Goal: Complete application form

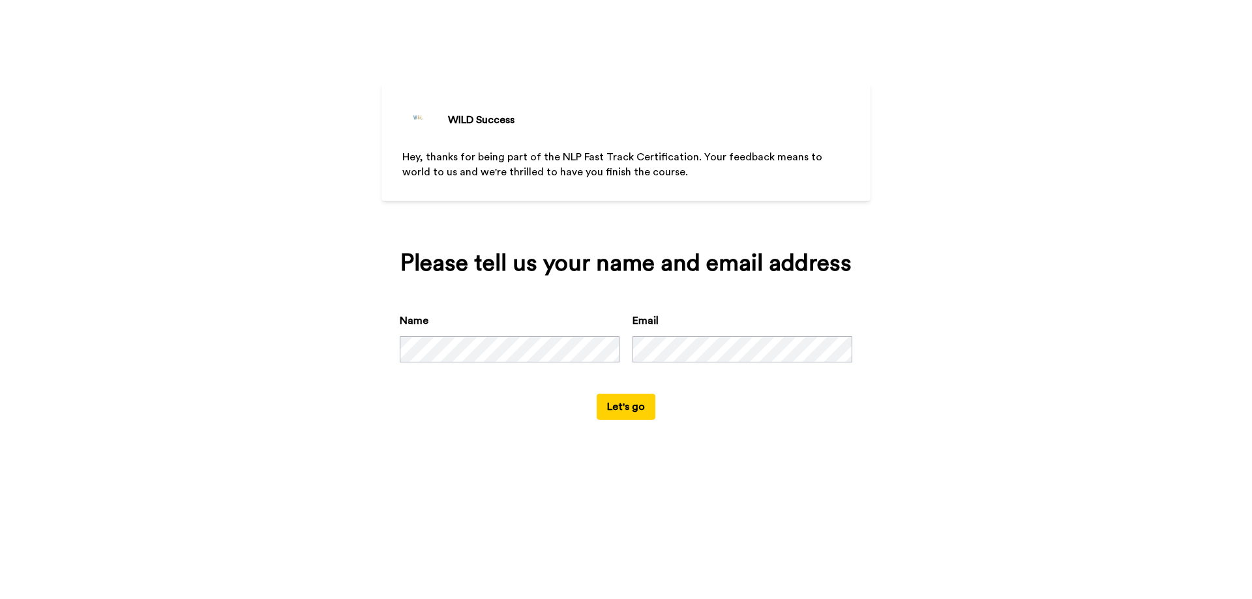
click at [630, 404] on button "Let's go" at bounding box center [626, 407] width 59 height 26
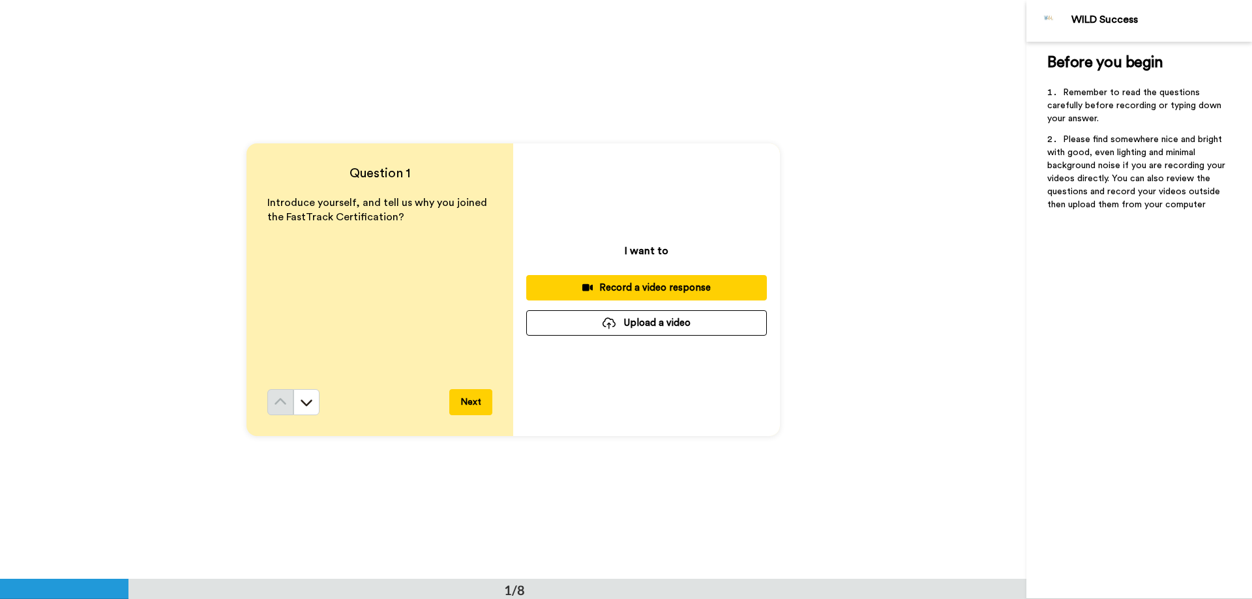
click at [686, 287] on div "Record a video response" at bounding box center [647, 288] width 220 height 14
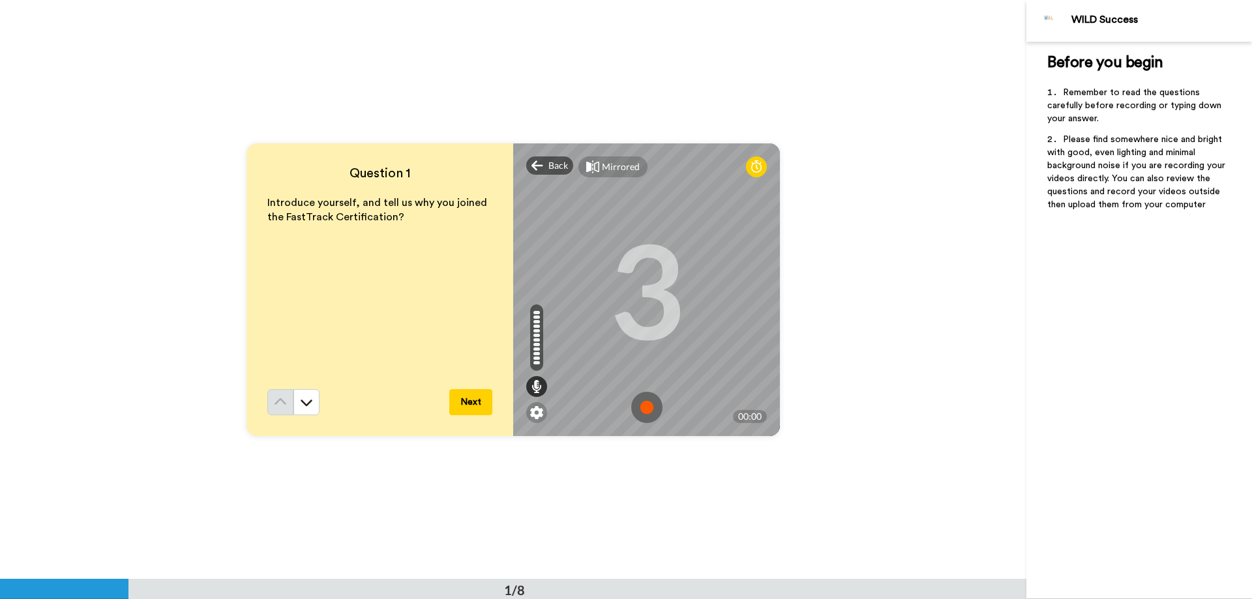
click at [643, 406] on img at bounding box center [646, 407] width 31 height 31
click at [646, 413] on img at bounding box center [646, 407] width 31 height 31
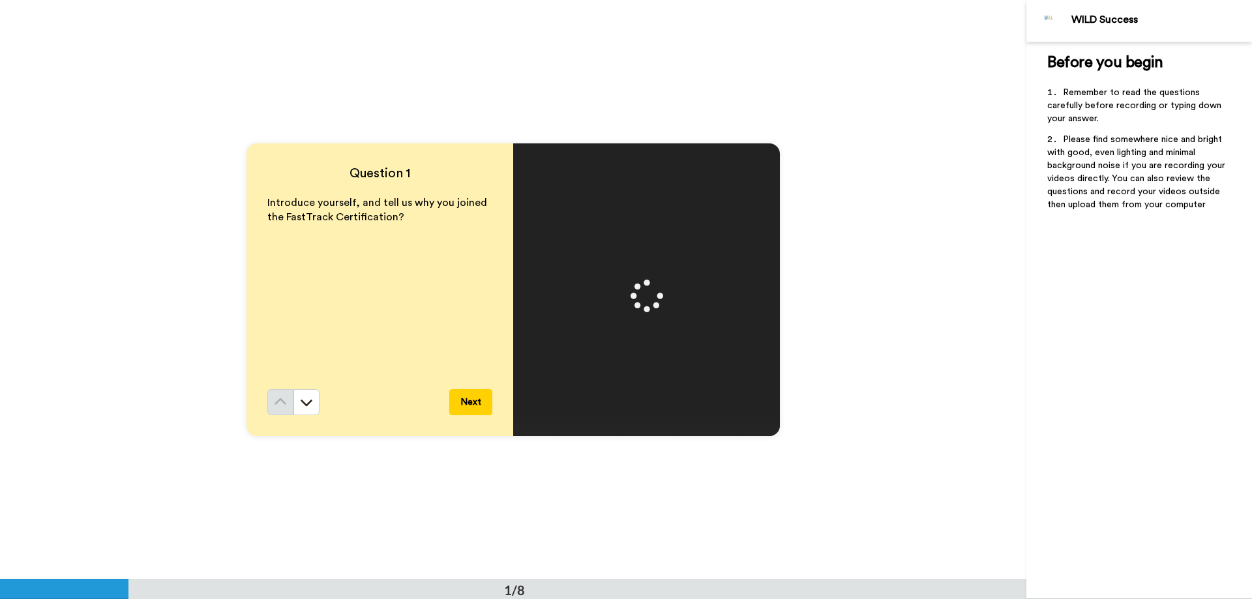
click at [469, 398] on button "Next" at bounding box center [470, 402] width 43 height 26
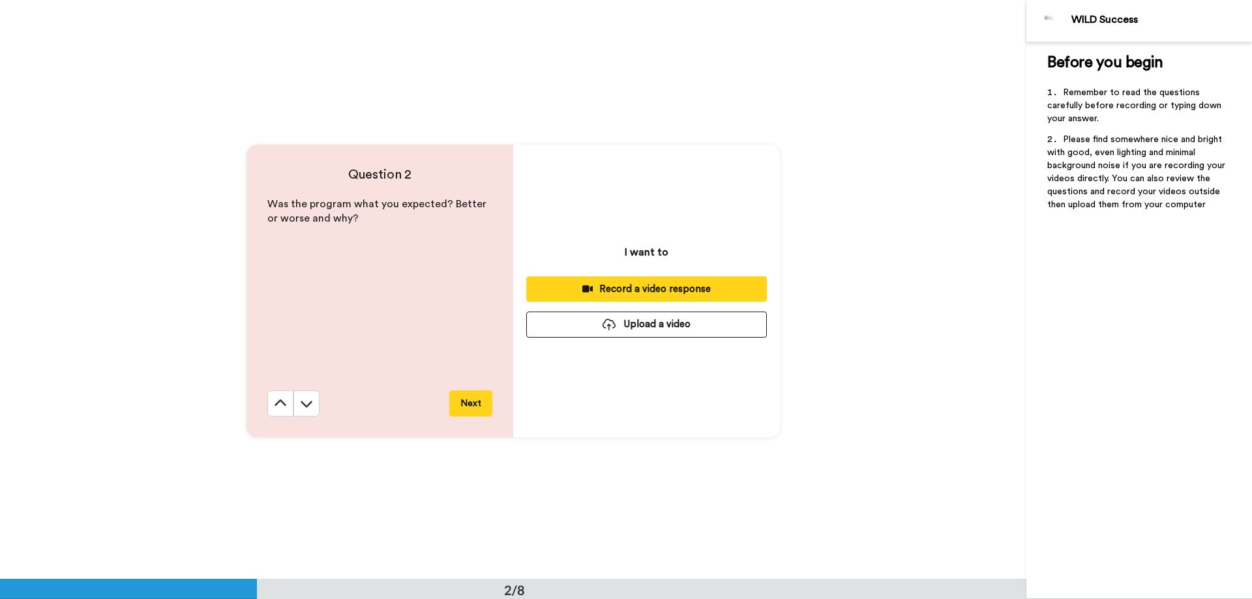
scroll to position [580, 0]
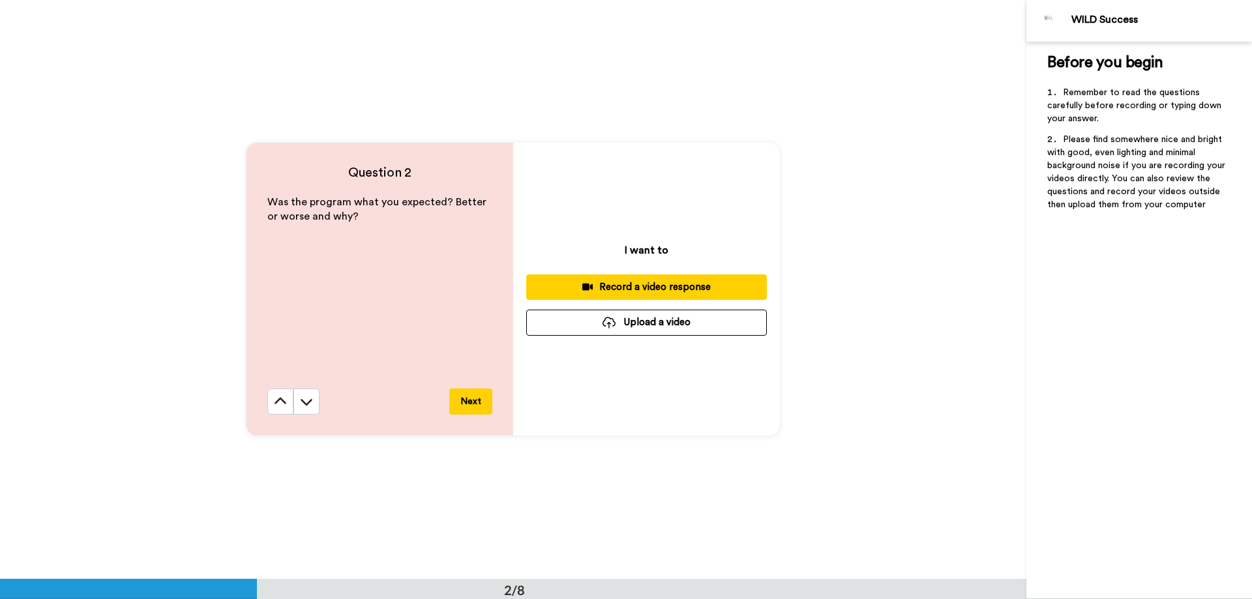
click at [641, 286] on div "Record a video response" at bounding box center [647, 288] width 220 height 14
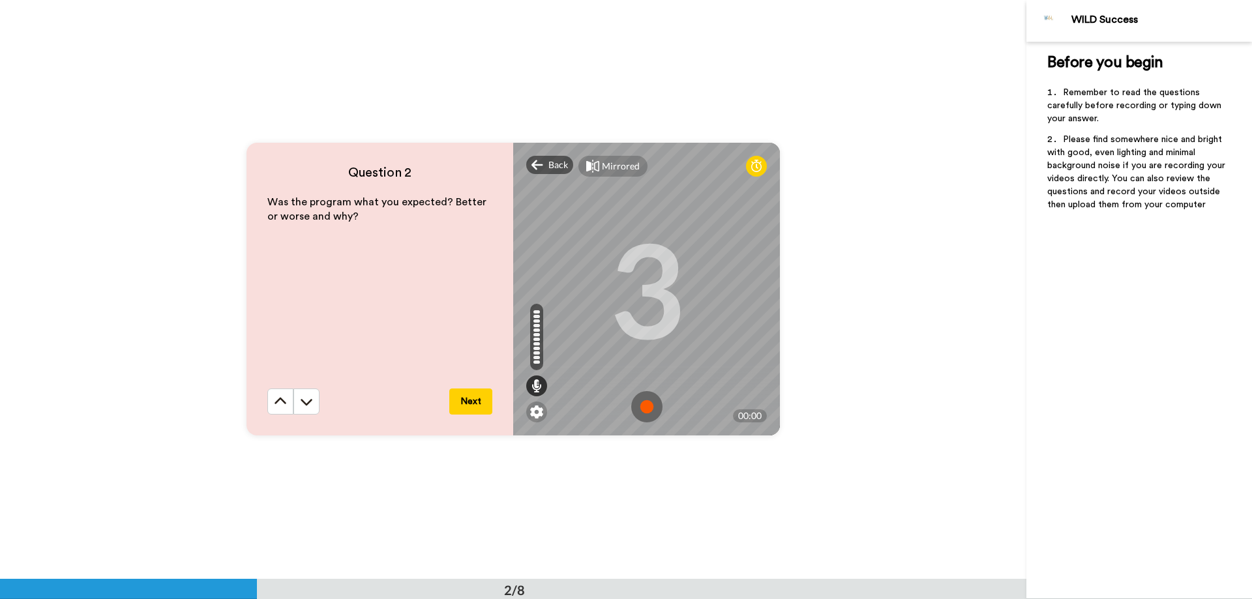
click at [643, 407] on img at bounding box center [646, 406] width 31 height 31
click at [462, 397] on button "Next" at bounding box center [470, 402] width 43 height 26
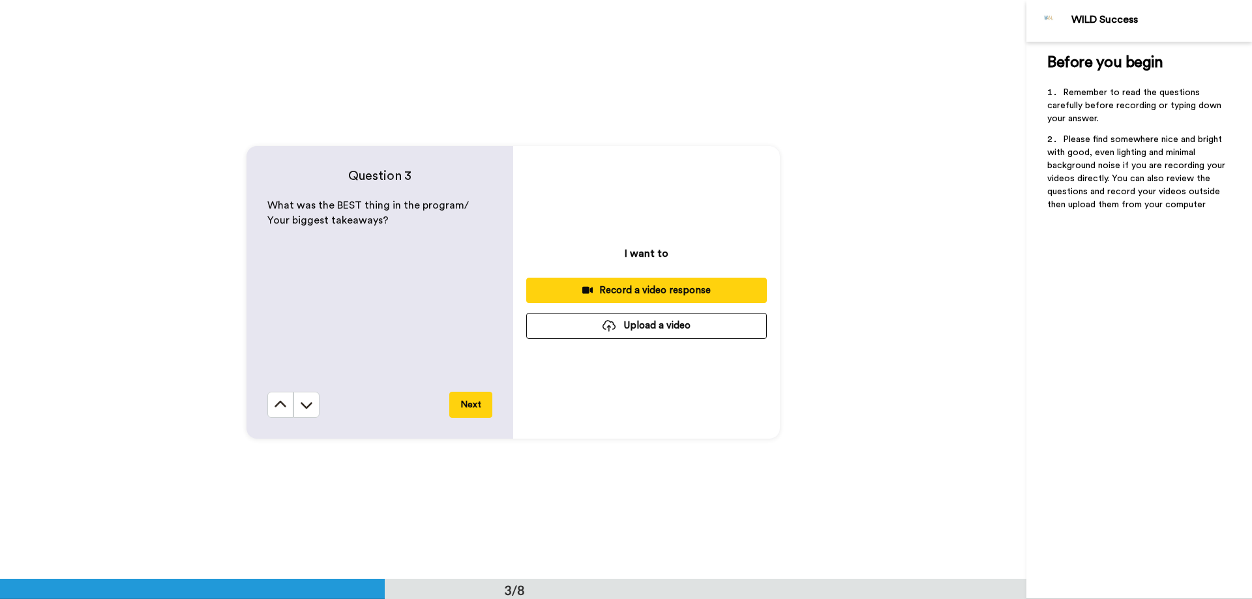
scroll to position [1159, 0]
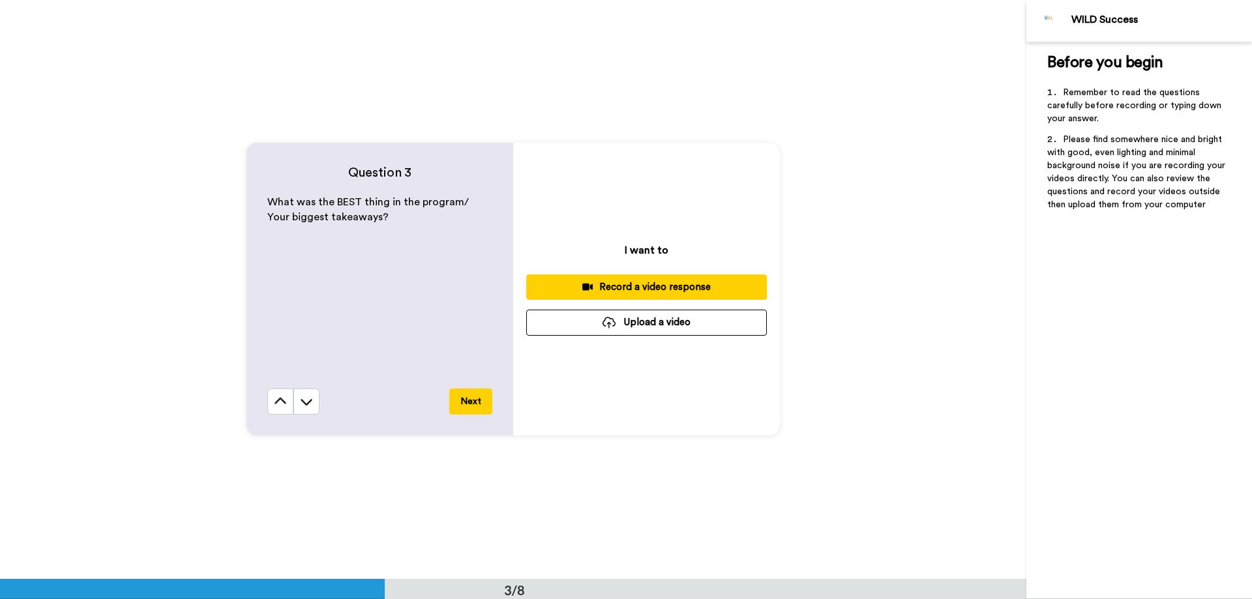
click at [466, 401] on button "Next" at bounding box center [470, 402] width 43 height 26
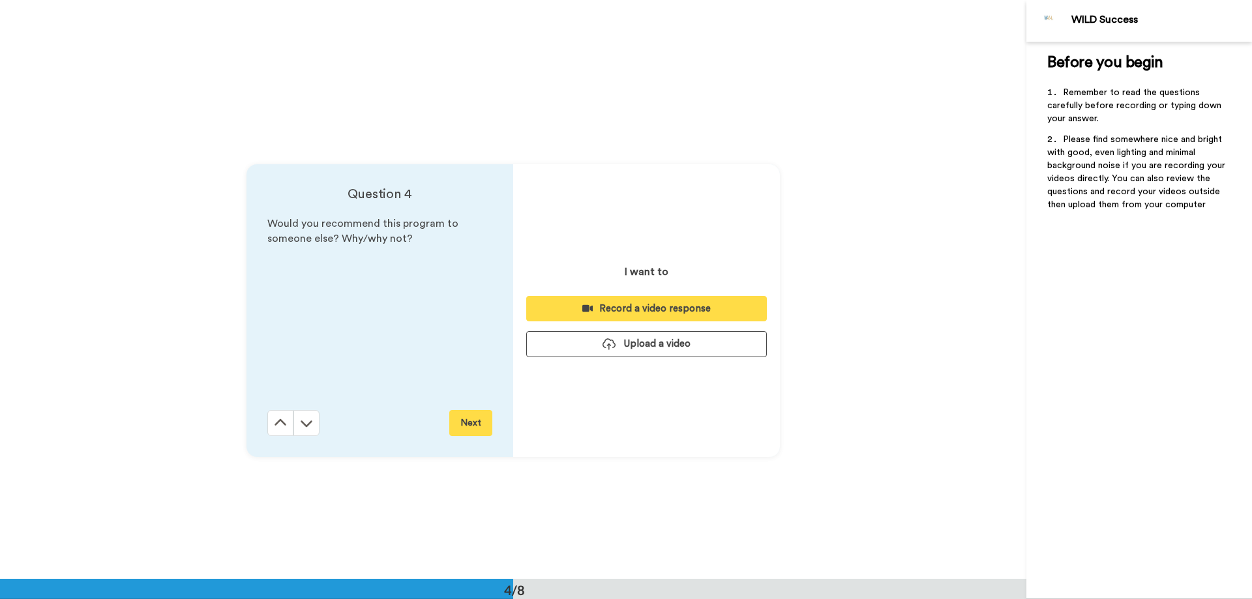
scroll to position [1738, 0]
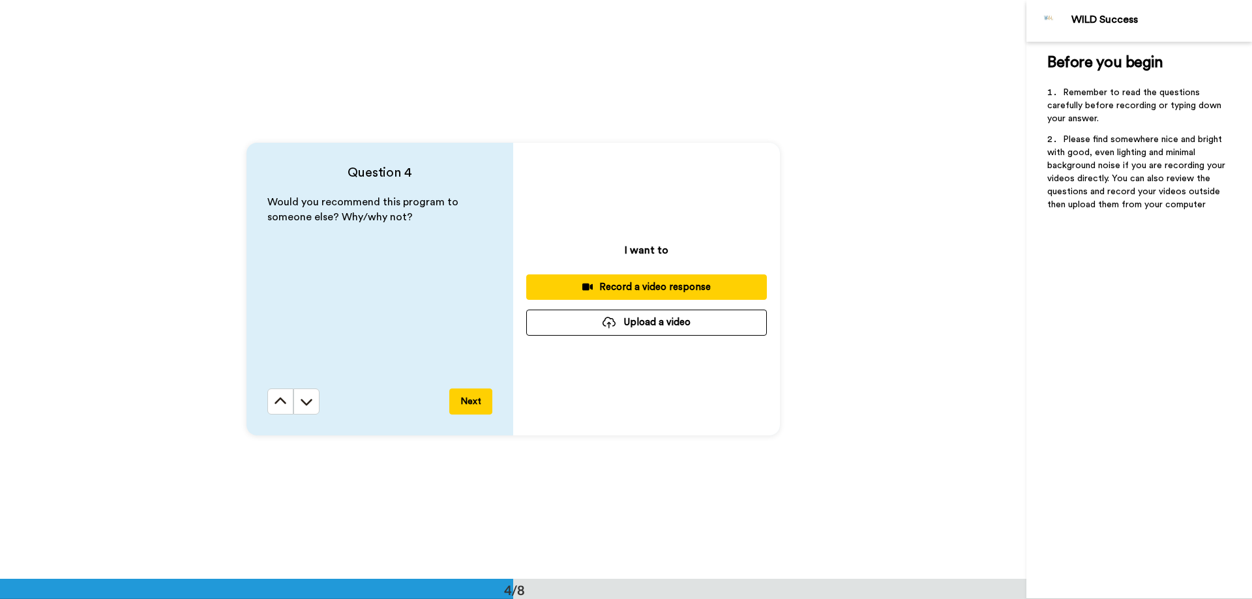
click at [633, 290] on div "Record a video response" at bounding box center [647, 288] width 220 height 14
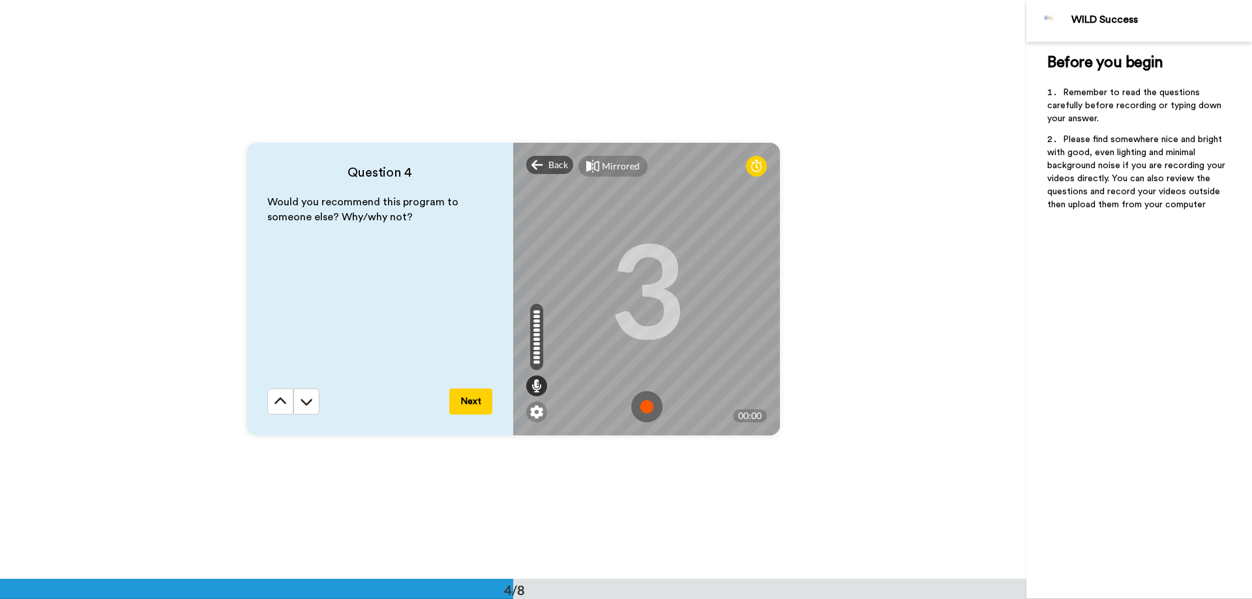
click at [474, 403] on button "Next" at bounding box center [470, 402] width 43 height 26
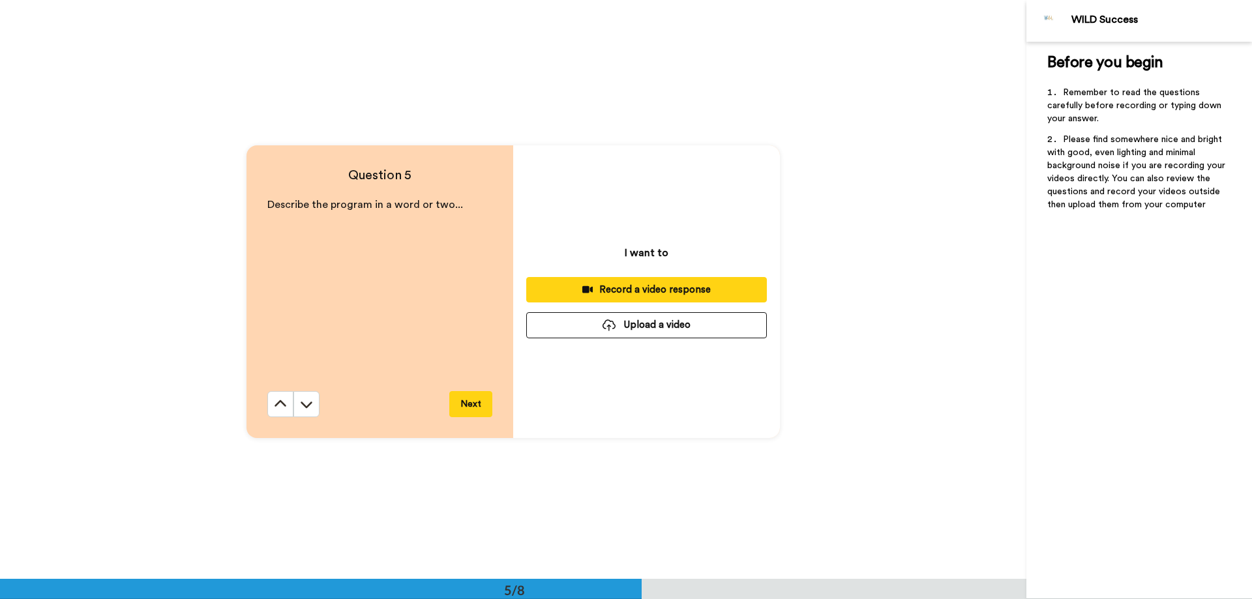
scroll to position [2318, 0]
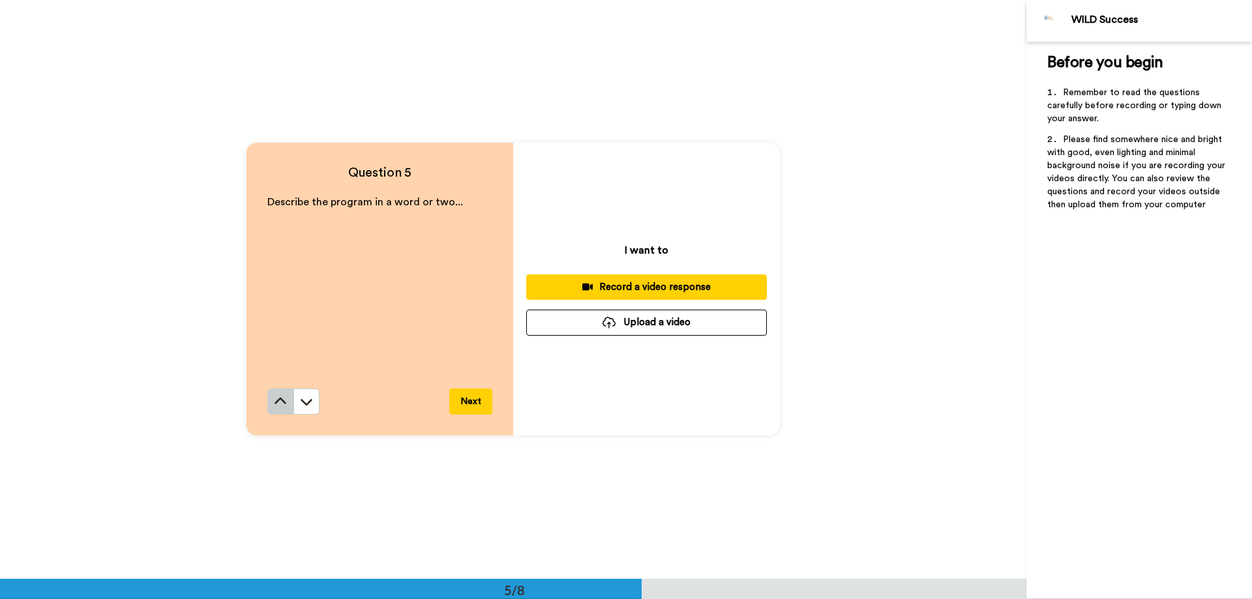
click at [275, 404] on icon at bounding box center [281, 401] width 12 height 7
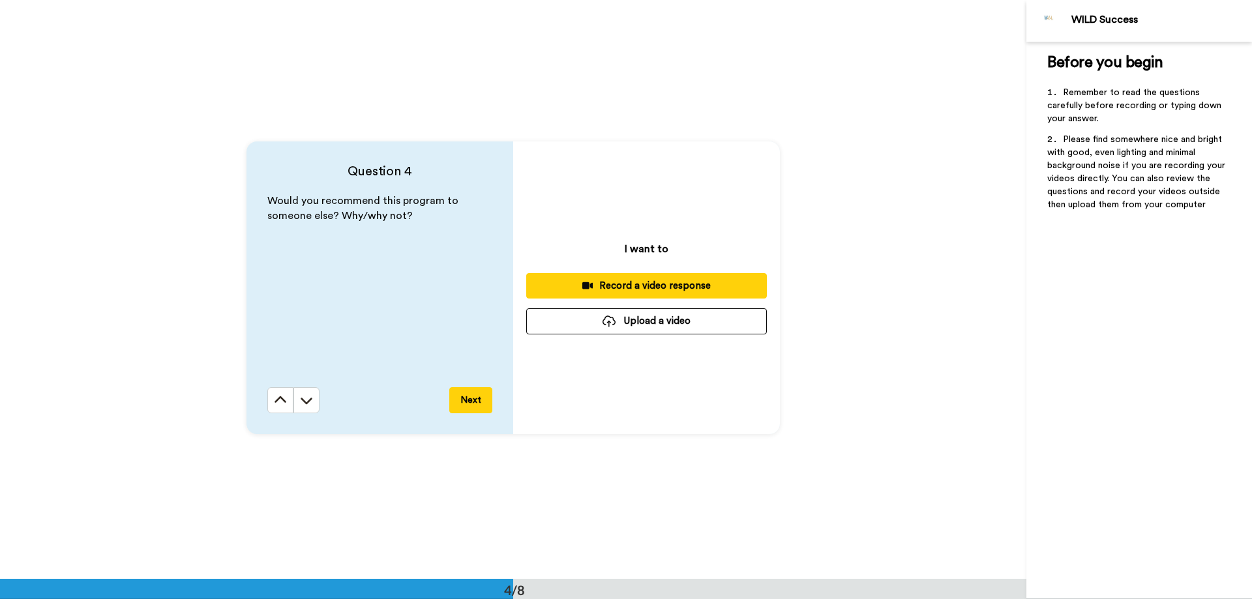
scroll to position [1738, 0]
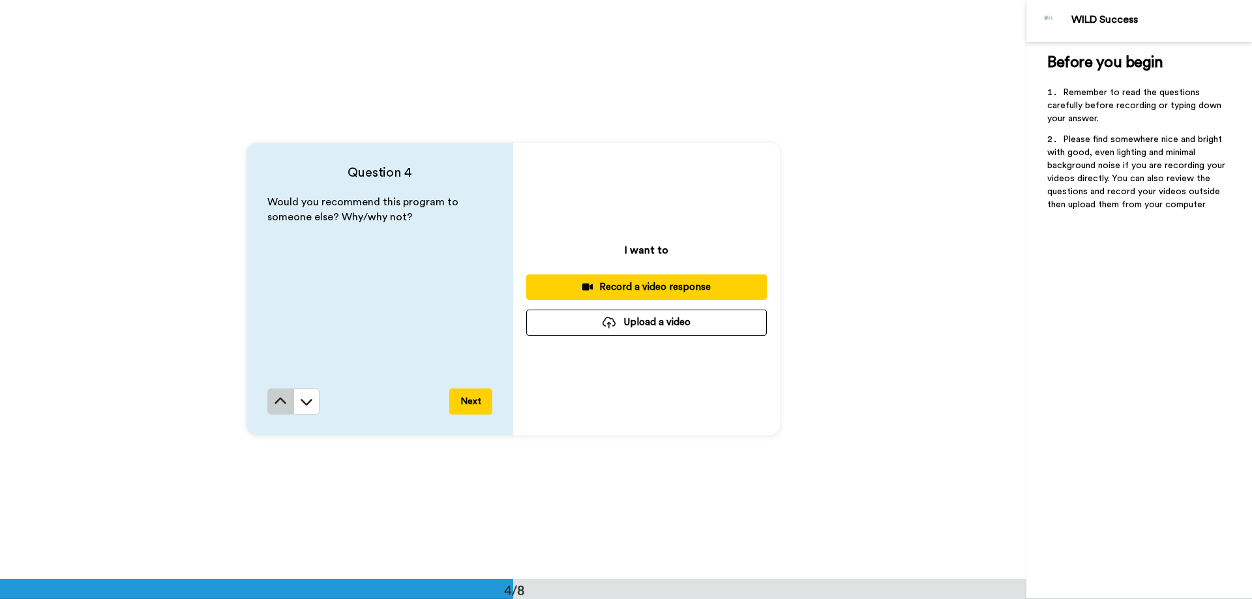
click at [276, 406] on icon at bounding box center [280, 401] width 13 height 13
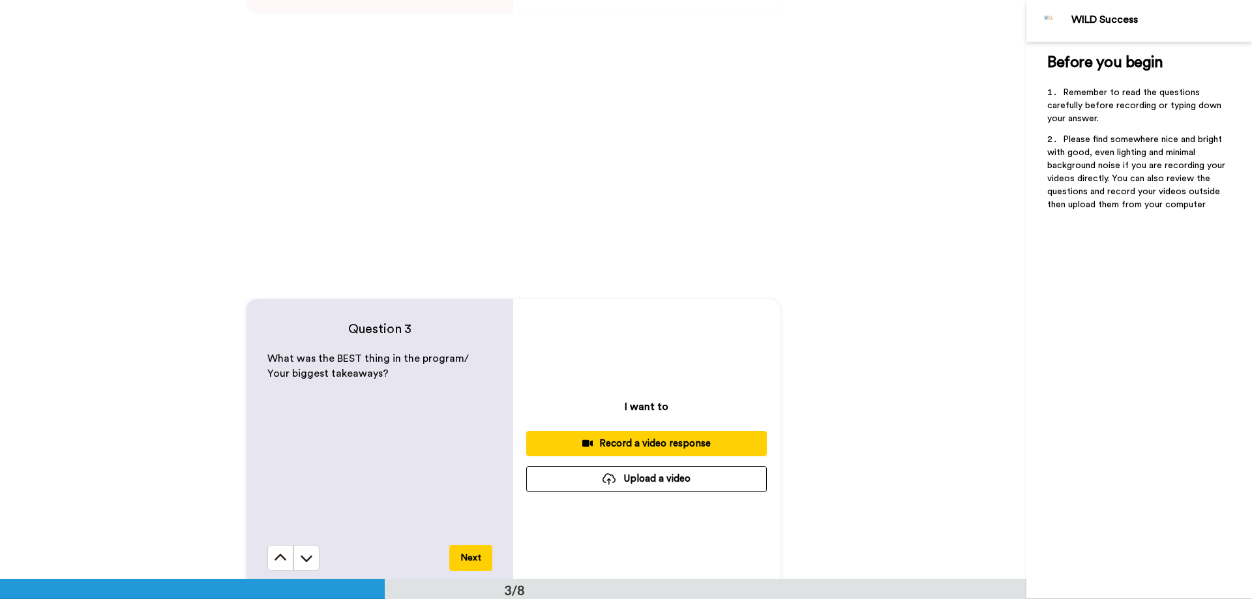
scroll to position [1029, 0]
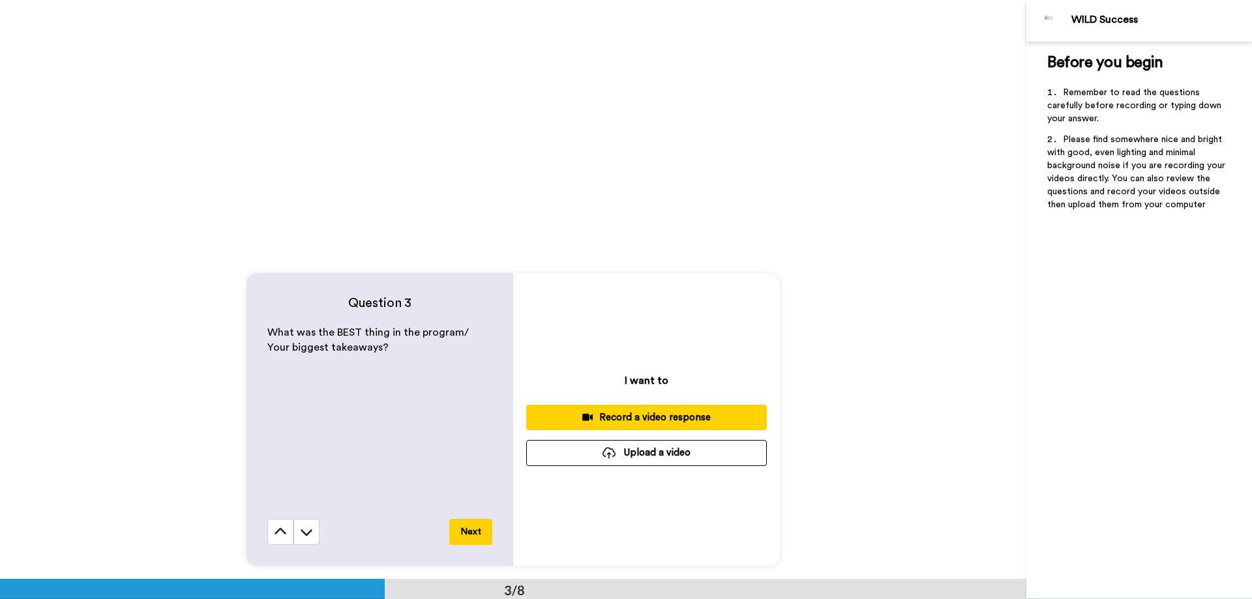
click at [613, 416] on div "Record a video response" at bounding box center [647, 418] width 220 height 14
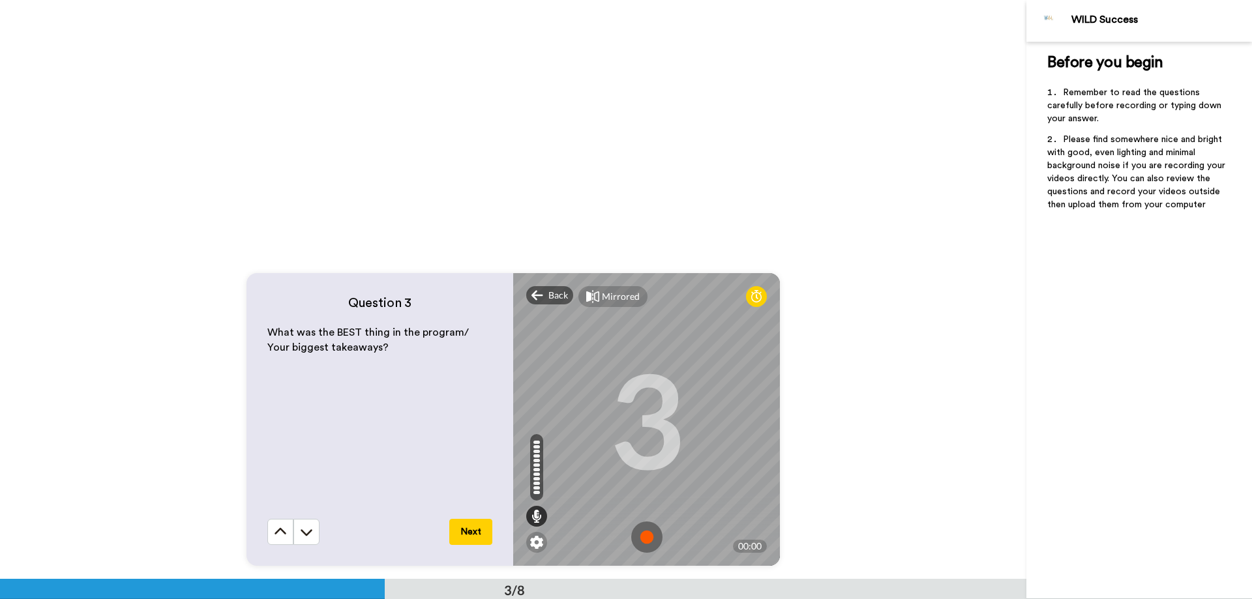
click at [646, 537] on img at bounding box center [646, 537] width 31 height 31
click at [464, 524] on button "Next" at bounding box center [470, 532] width 43 height 26
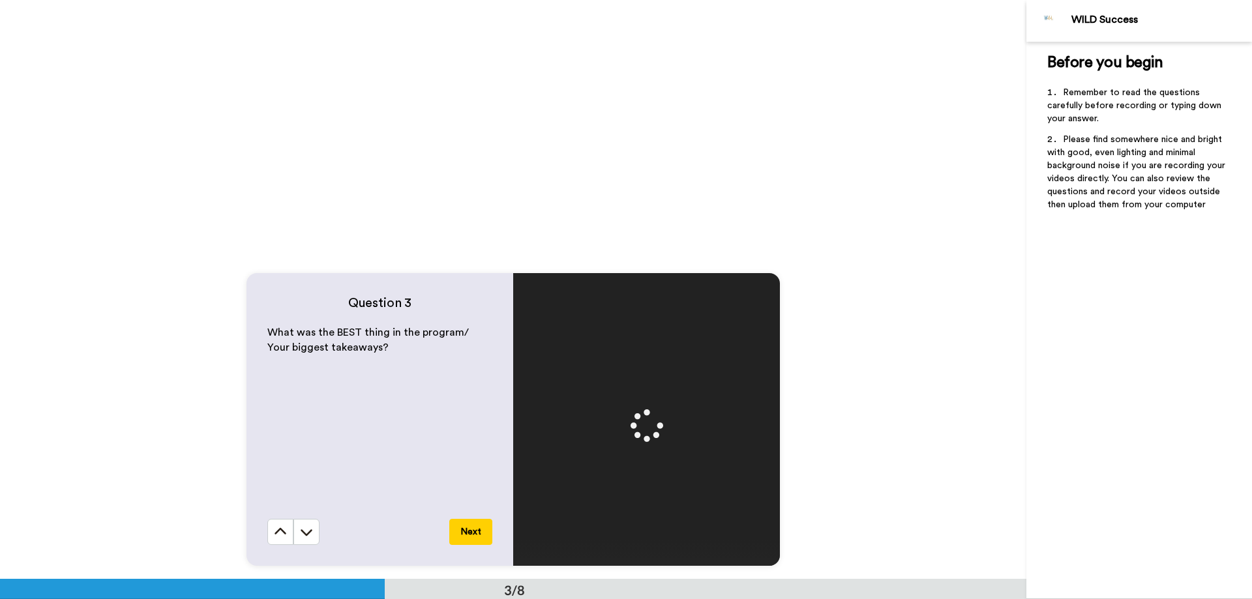
click at [466, 528] on button "Next" at bounding box center [470, 532] width 43 height 26
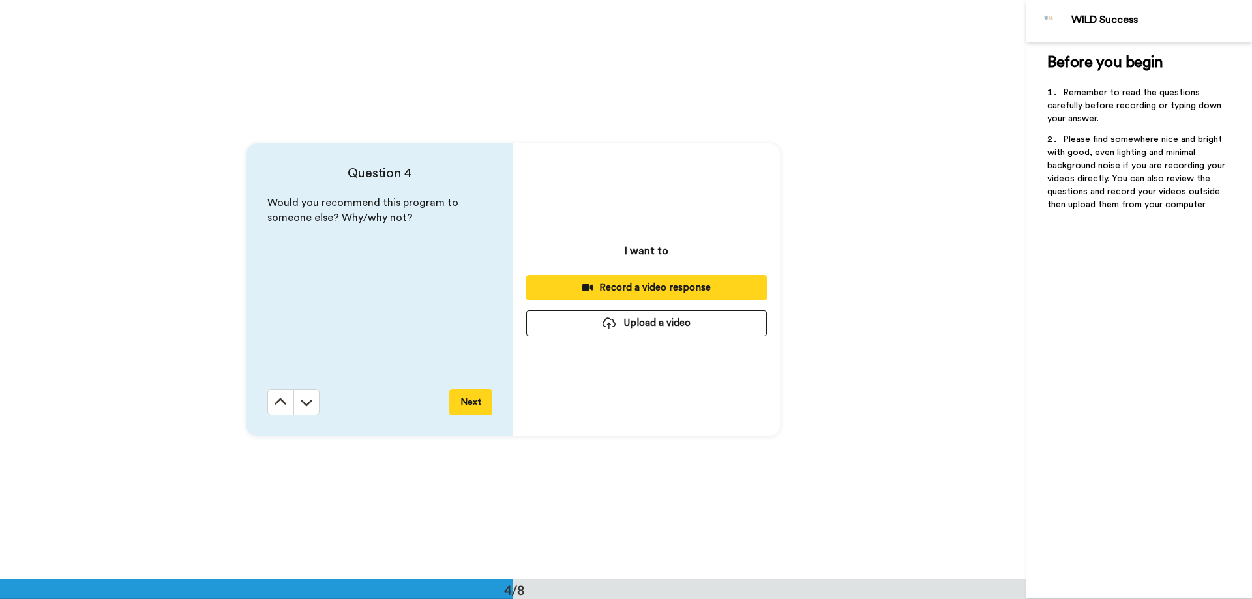
scroll to position [1738, 0]
click at [623, 277] on button "Record a video response" at bounding box center [646, 287] width 241 height 25
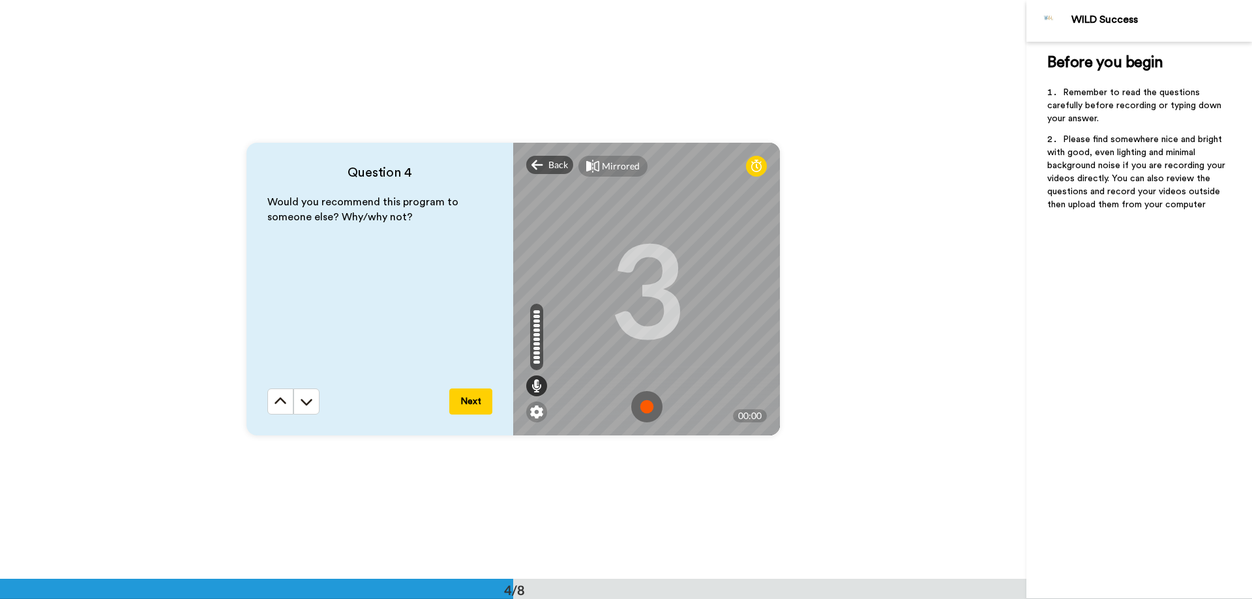
click at [648, 405] on img at bounding box center [646, 406] width 31 height 31
click at [458, 386] on div "Would you recommend this program to someone else? Why/why not?" at bounding box center [379, 292] width 225 height 194
click at [463, 401] on button "Next" at bounding box center [470, 402] width 43 height 26
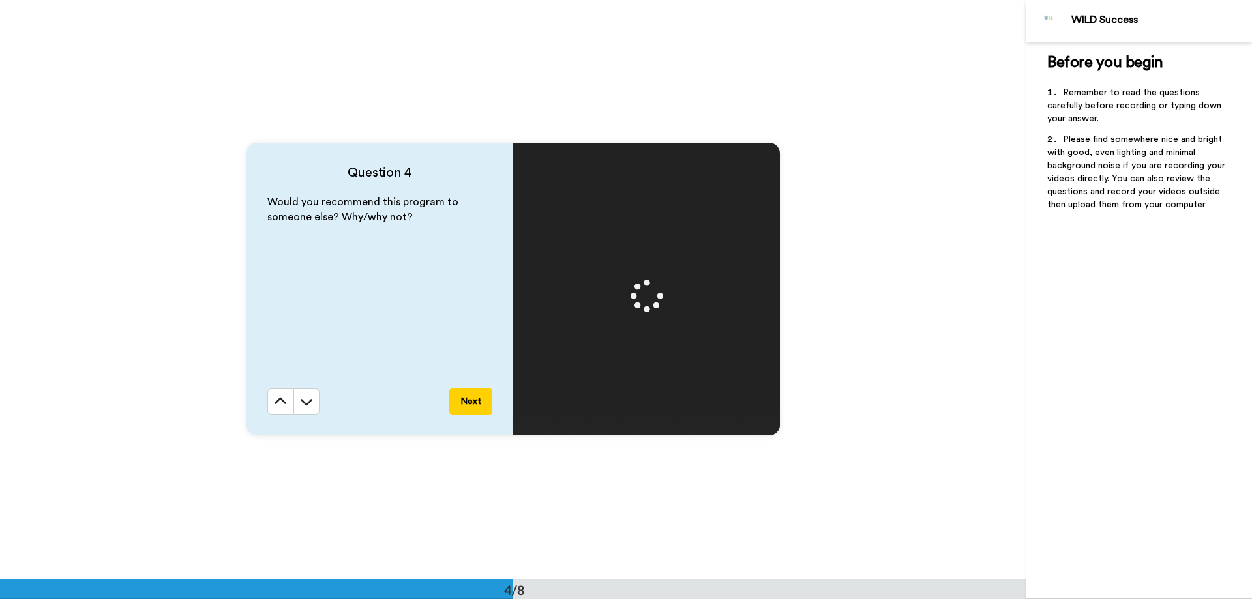
click at [463, 400] on button "Next" at bounding box center [470, 402] width 43 height 26
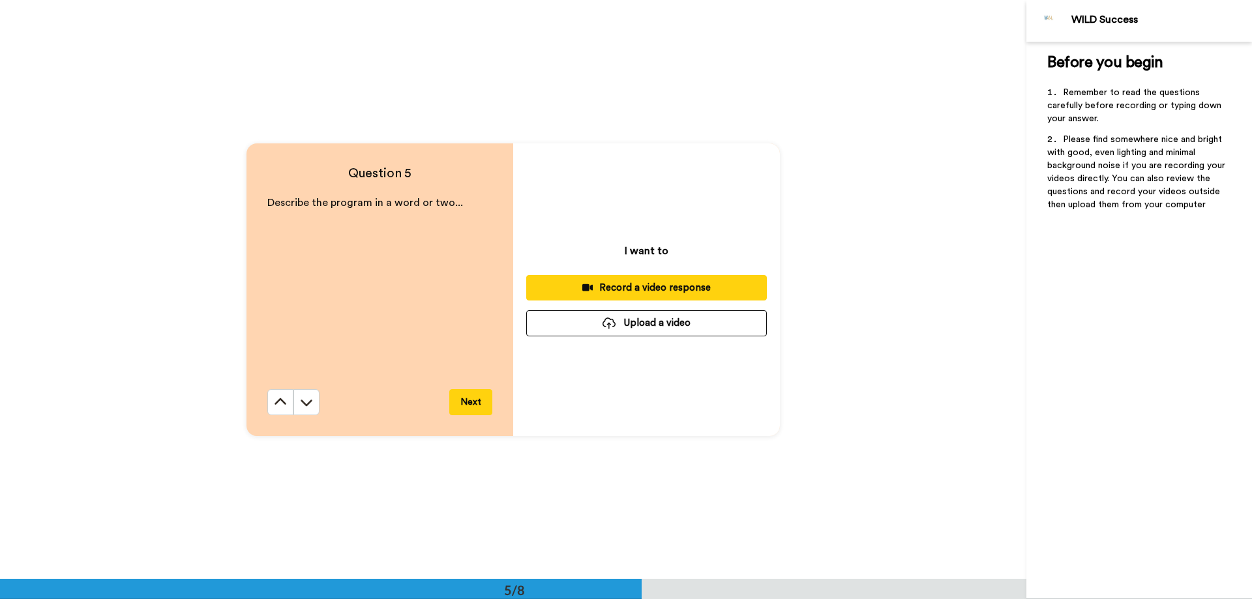
scroll to position [2318, 0]
click at [657, 282] on div "Record a video response" at bounding box center [647, 288] width 220 height 14
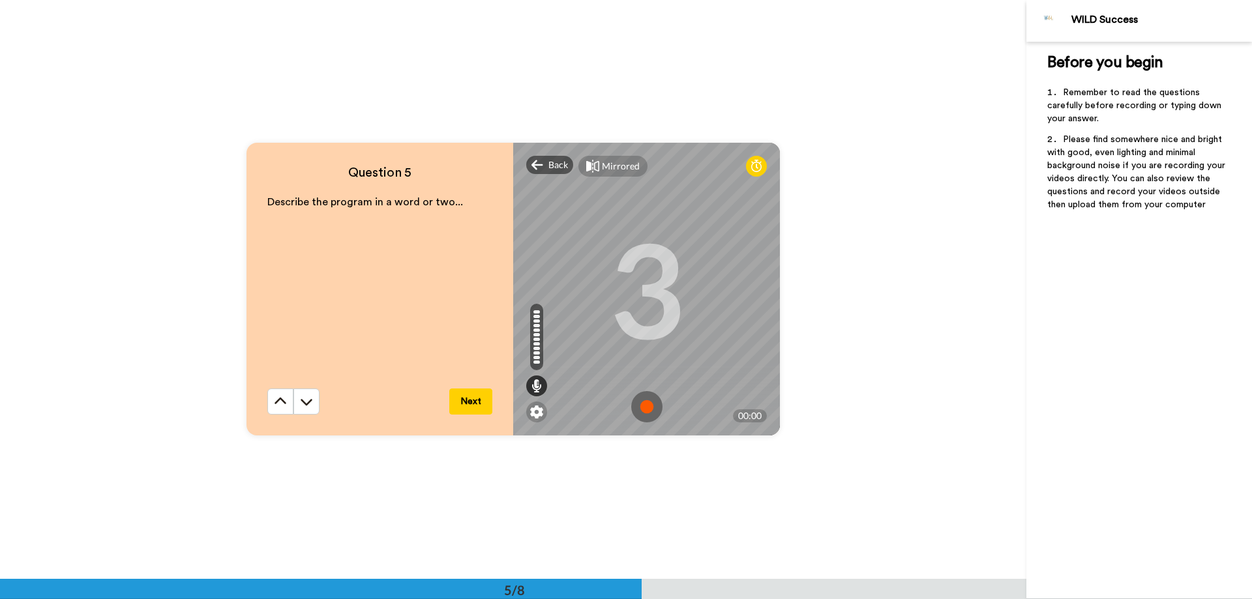
click at [636, 406] on img at bounding box center [646, 406] width 31 height 31
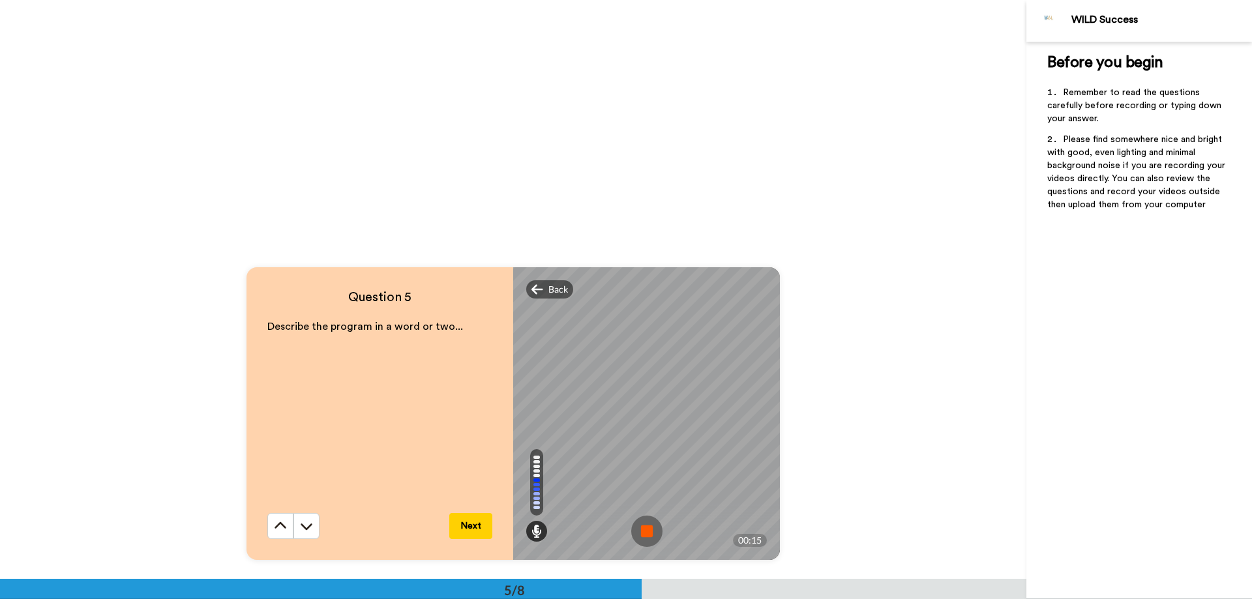
scroll to position [2187, 0]
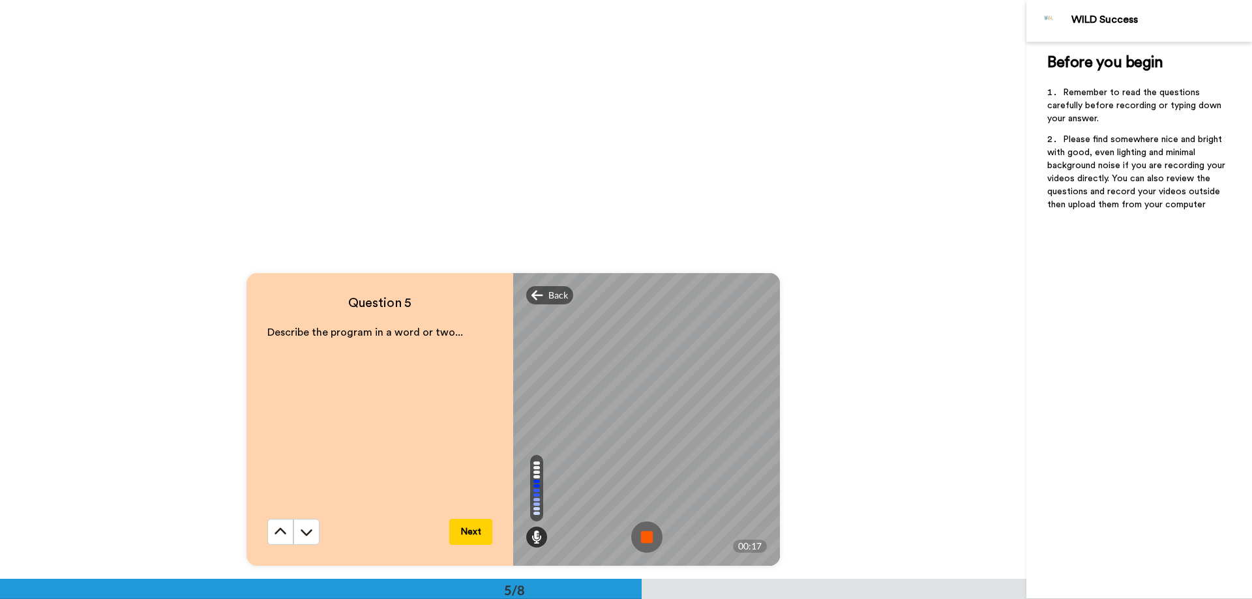
click at [470, 531] on button "Next" at bounding box center [470, 532] width 43 height 26
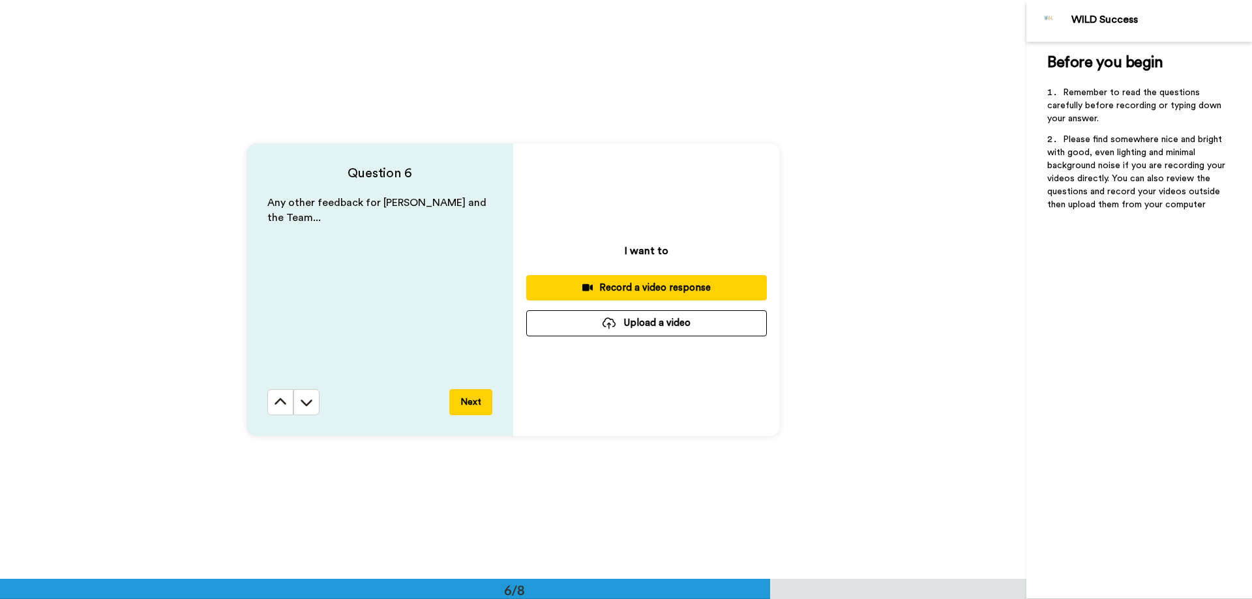
scroll to position [2897, 0]
click at [640, 288] on div "Record a video response" at bounding box center [647, 288] width 220 height 14
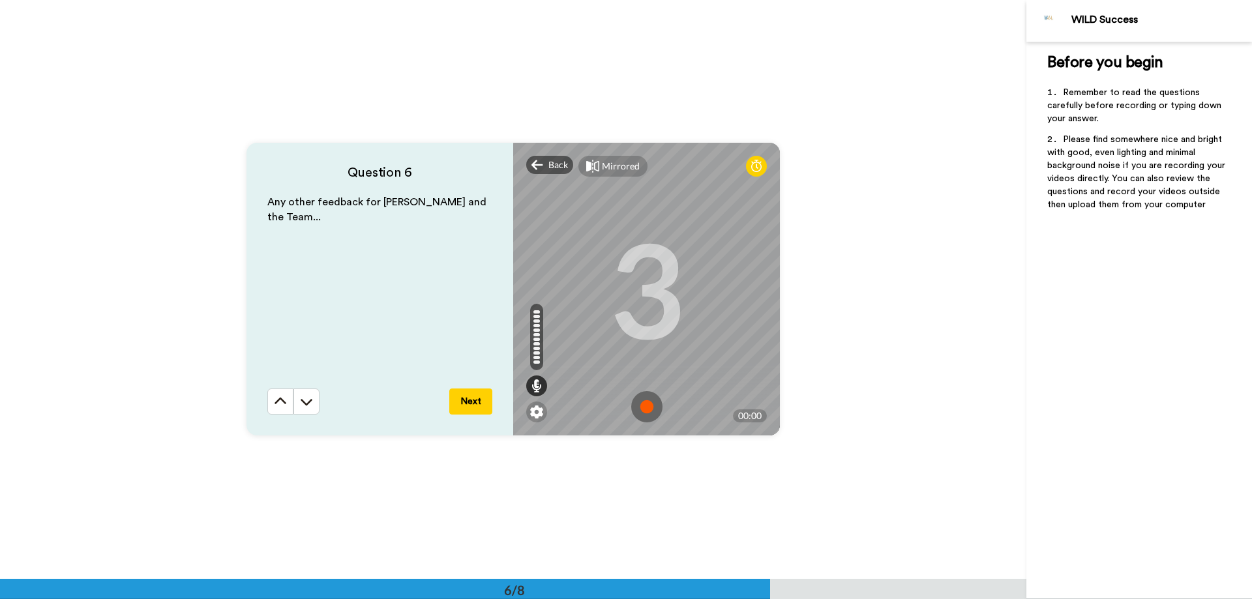
click at [643, 406] on img at bounding box center [646, 406] width 31 height 31
click at [648, 406] on img at bounding box center [646, 406] width 31 height 31
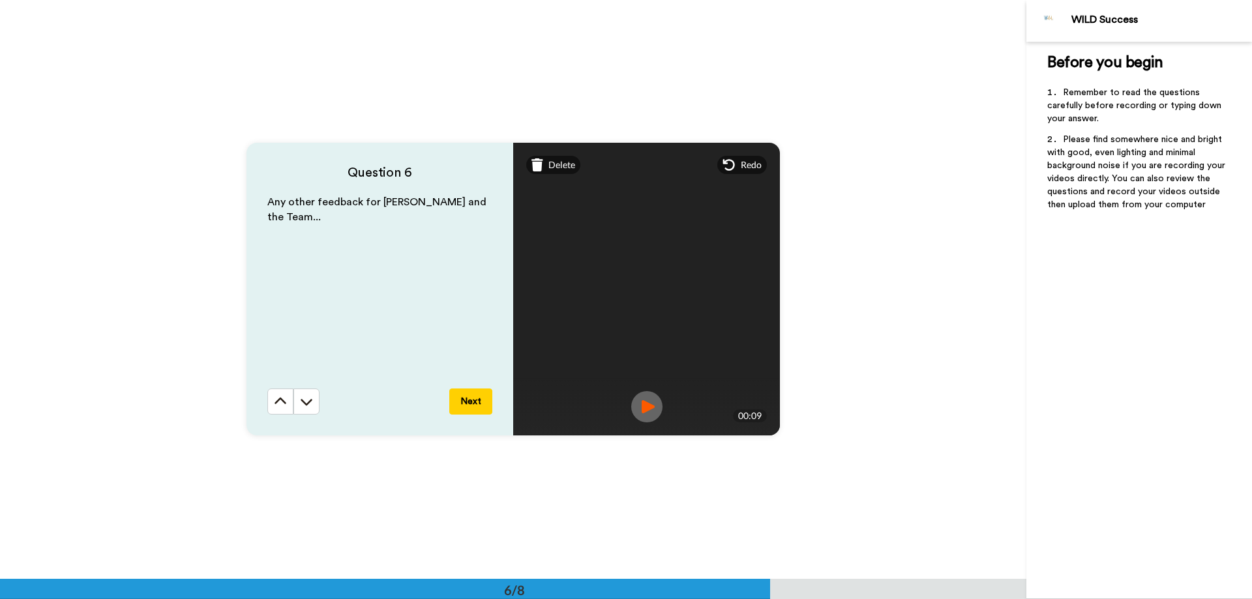
click at [472, 402] on button "Next" at bounding box center [470, 402] width 43 height 26
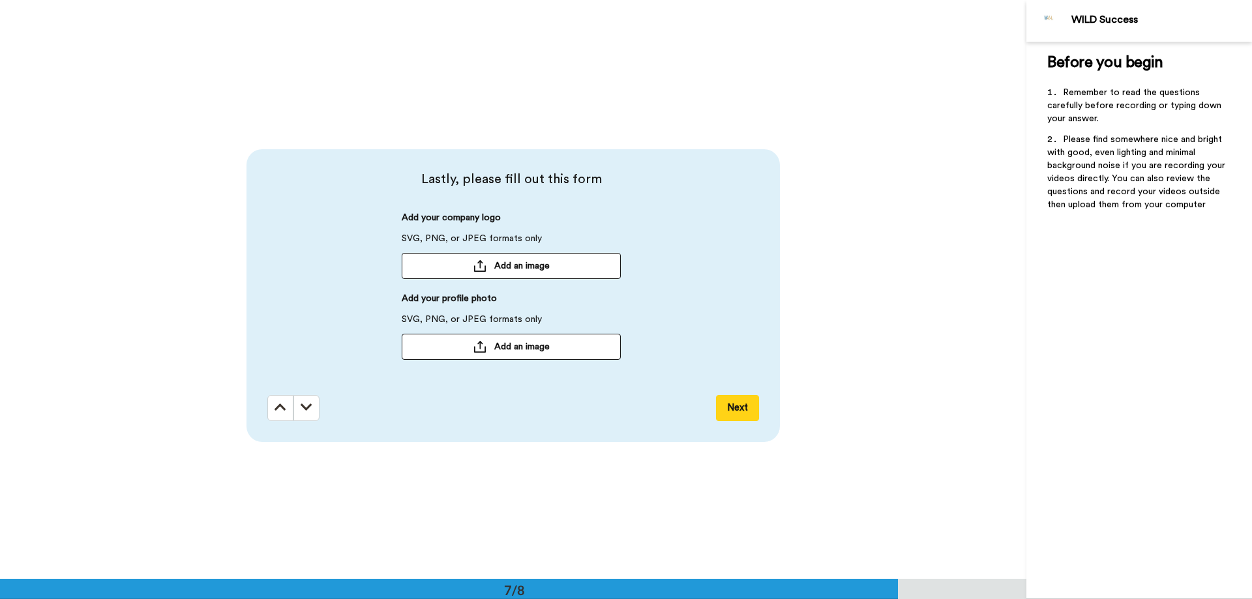
scroll to position [3476, 0]
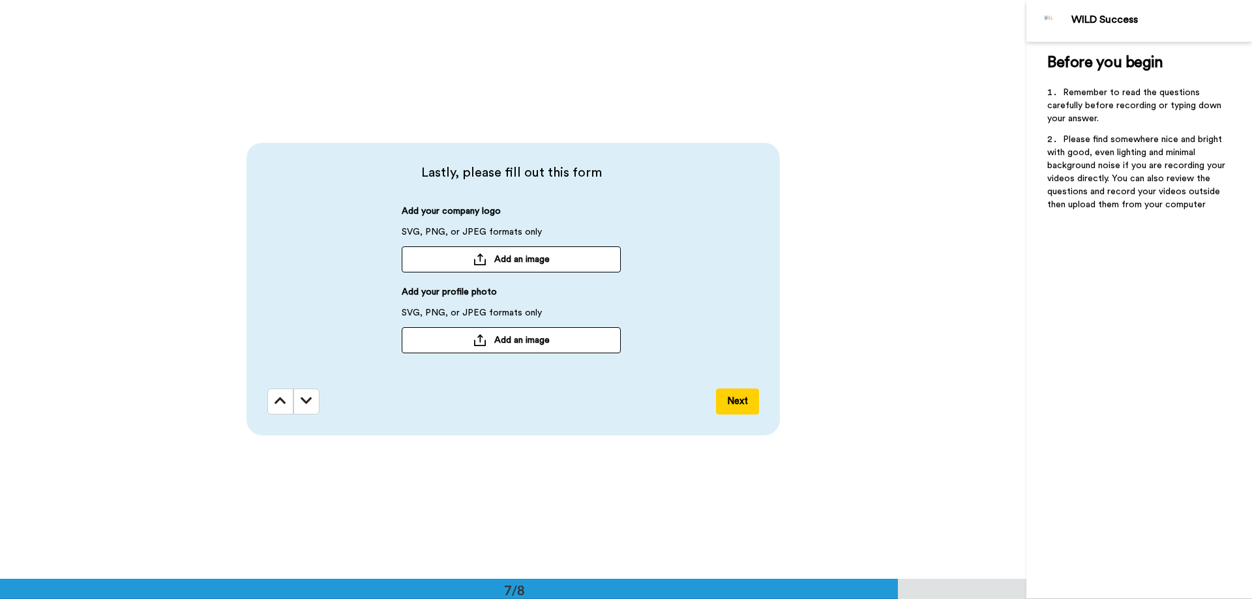
click at [514, 262] on span "Add an image" at bounding box center [521, 259] width 55 height 13
click at [533, 340] on span "Add an image" at bounding box center [521, 339] width 55 height 13
click at [727, 401] on button "Next" at bounding box center [737, 402] width 43 height 26
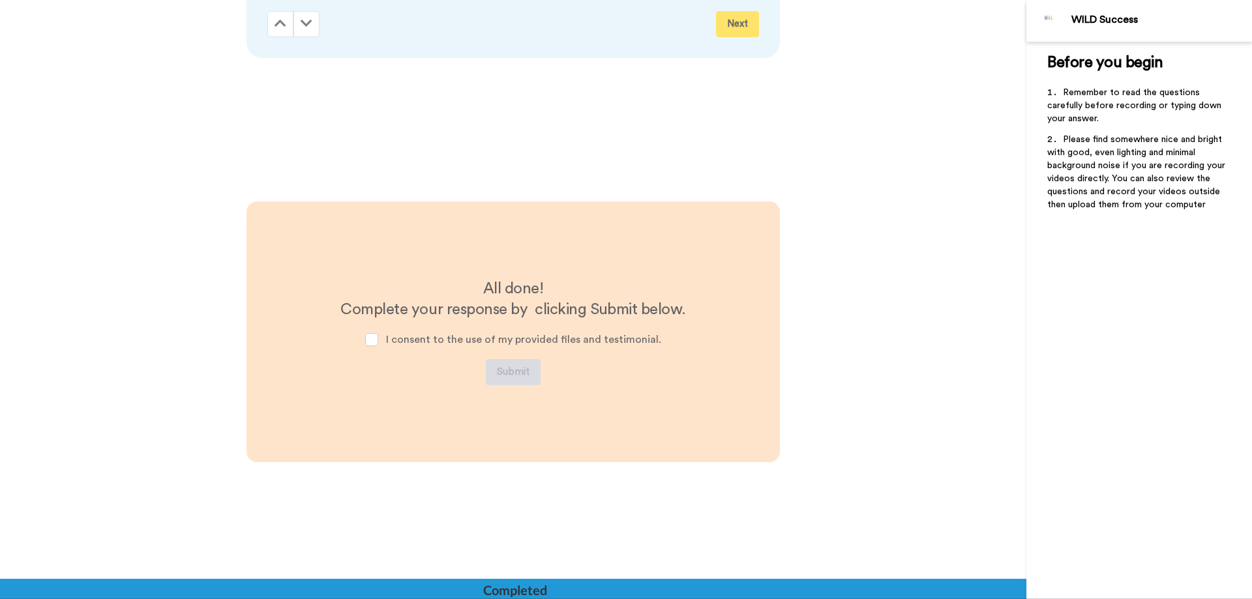
scroll to position [3896, 0]
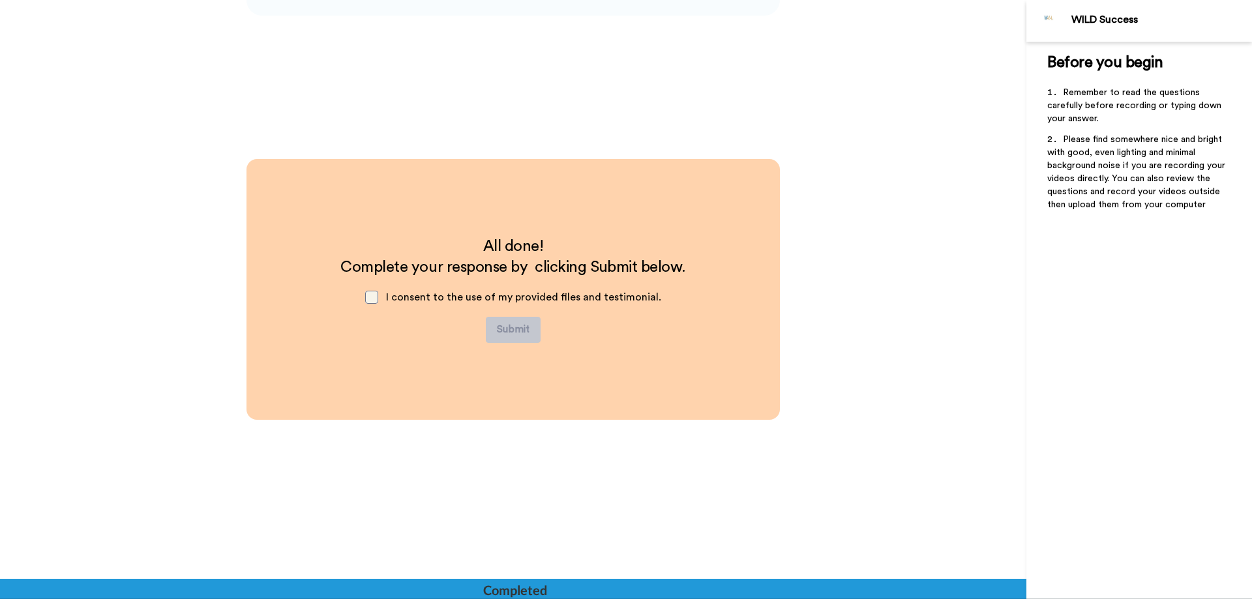
click at [371, 297] on span at bounding box center [371, 297] width 13 height 13
click at [511, 329] on button "Submit" at bounding box center [513, 330] width 55 height 26
